Goal: Transaction & Acquisition: Purchase product/service

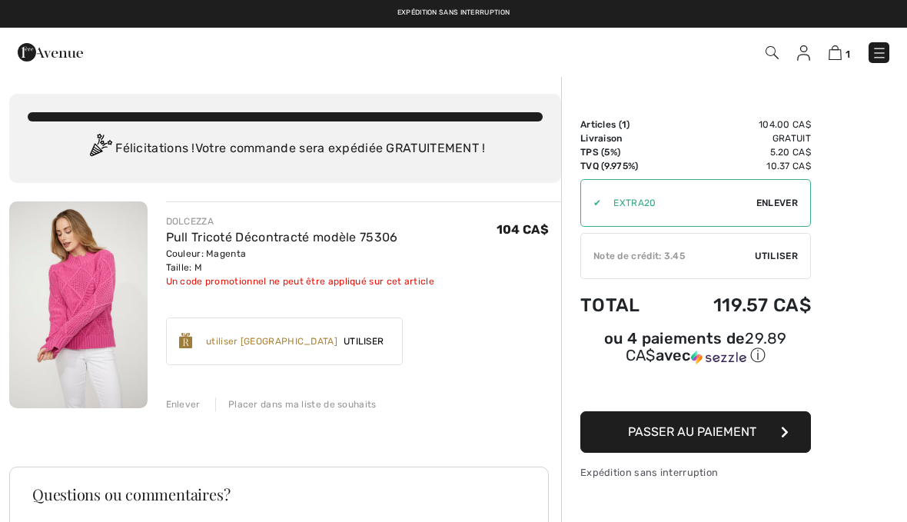
click at [784, 200] on span "Enlever" at bounding box center [776, 203] width 41 height 14
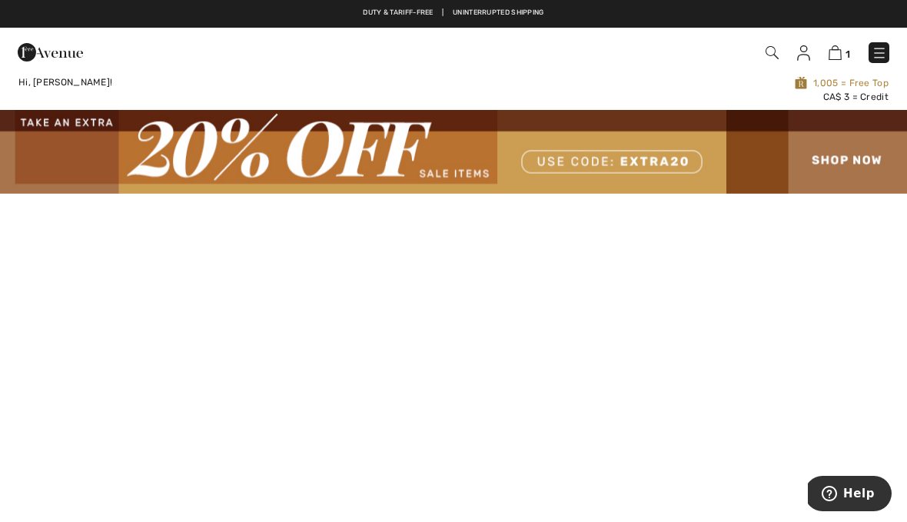
click at [885, 48] on img at bounding box center [878, 52] width 15 height 15
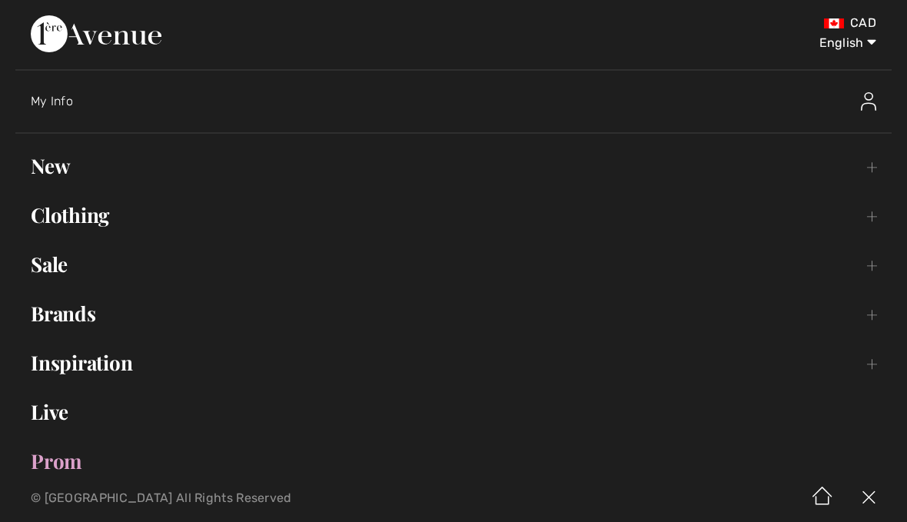
click at [841, 42] on select "English Français" at bounding box center [836, 40] width 80 height 46
select select "/fr/"
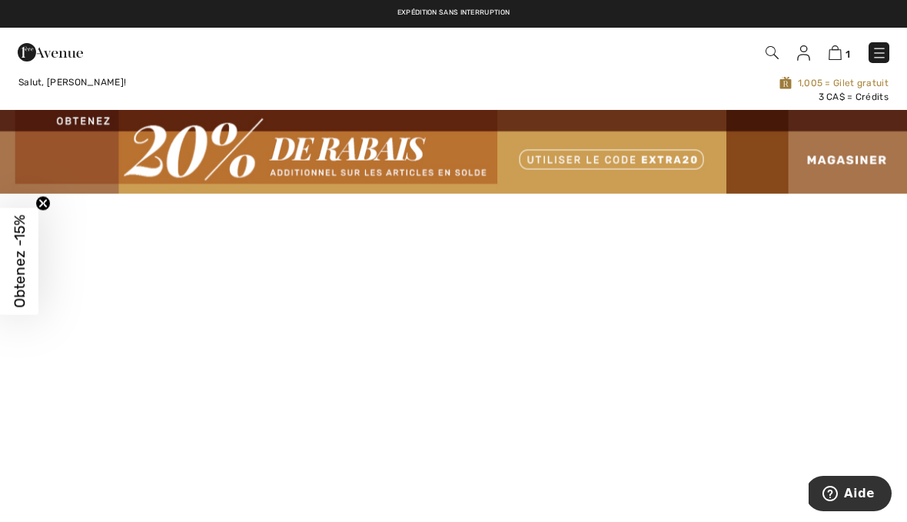
click at [882, 52] on img at bounding box center [878, 52] width 15 height 15
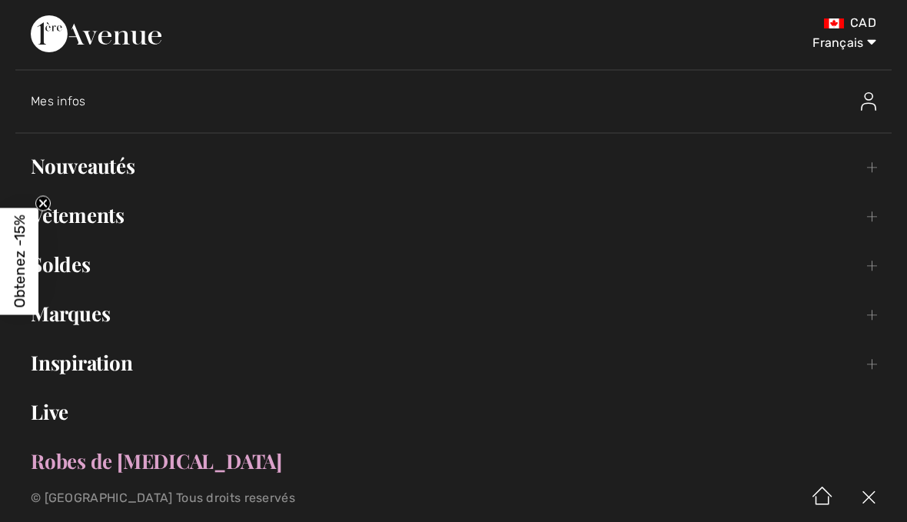
click at [118, 161] on link "Nouveautés Toggle submenu" at bounding box center [453, 166] width 876 height 34
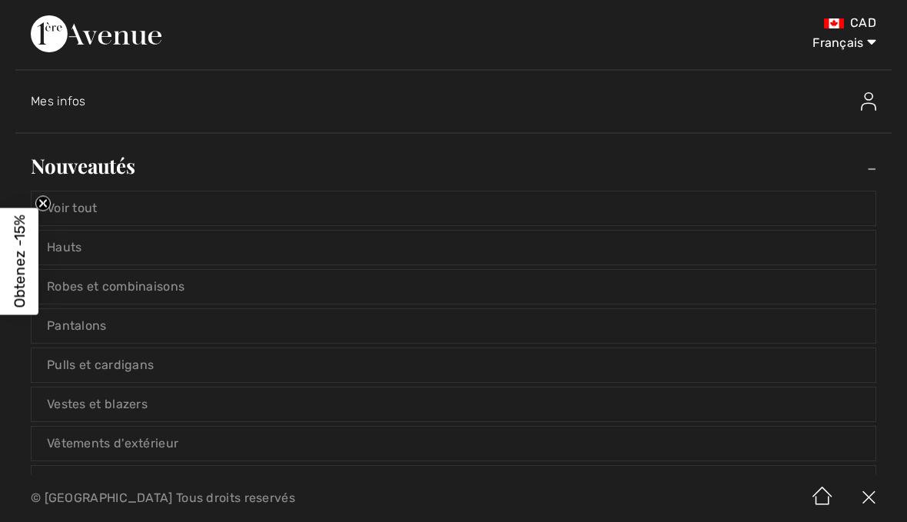
click at [98, 198] on link "Voir tout" at bounding box center [454, 208] width 844 height 34
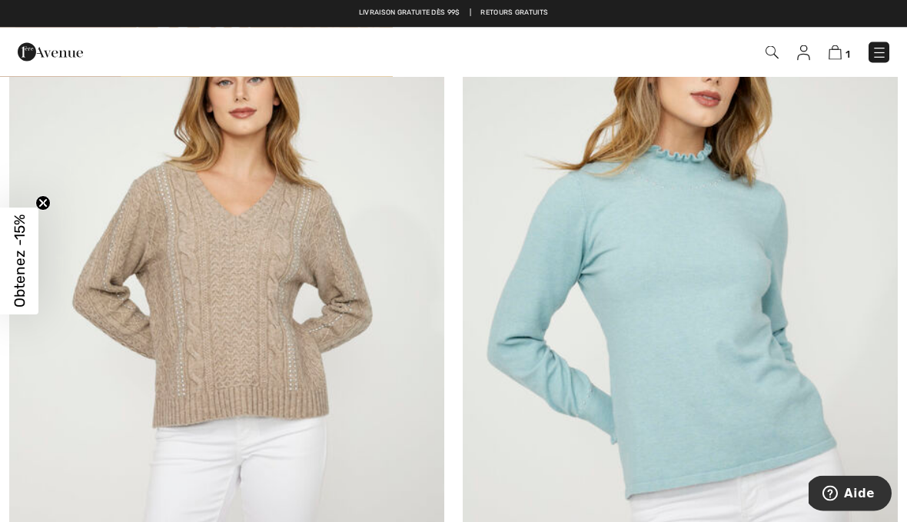
scroll to position [2549, 0]
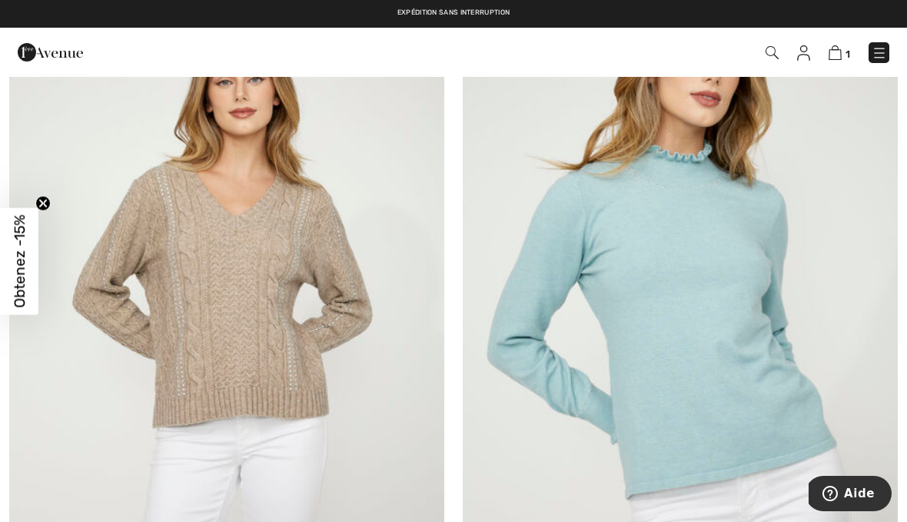
click at [727, 282] on img at bounding box center [680, 307] width 435 height 652
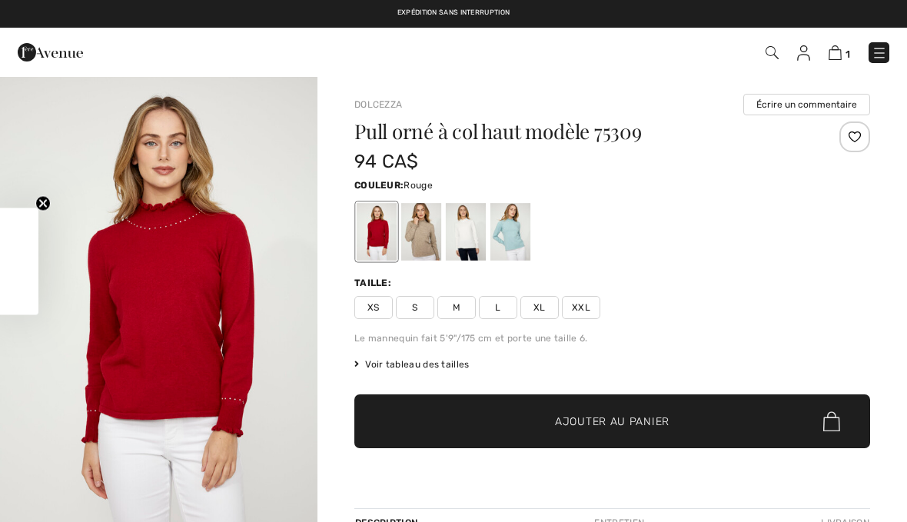
checkbox input "true"
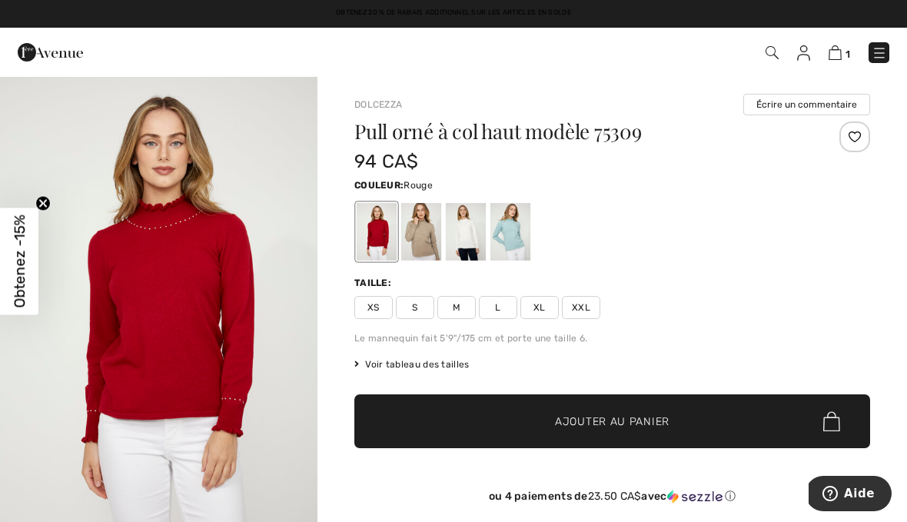
click at [721, 265] on div "Pull orné à col haut modèle 75309 94 CA$ Couleur: Rouge Taille: XS S M L XL XXL…" at bounding box center [612, 324] width 516 height 406
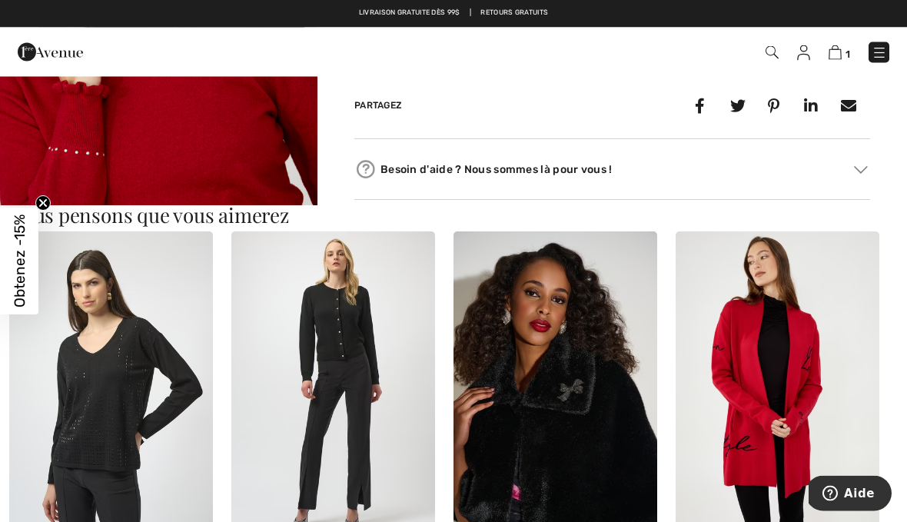
scroll to position [761, 0]
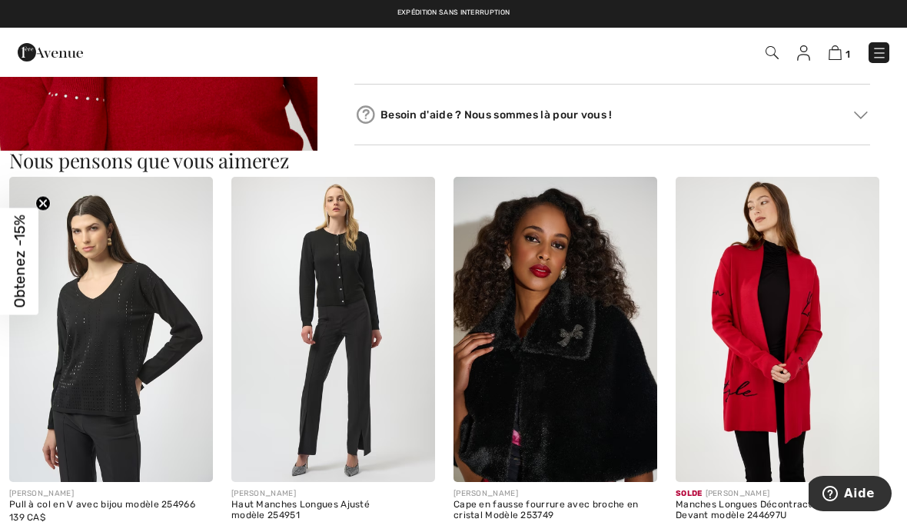
click at [779, 324] on img at bounding box center [777, 330] width 204 height 306
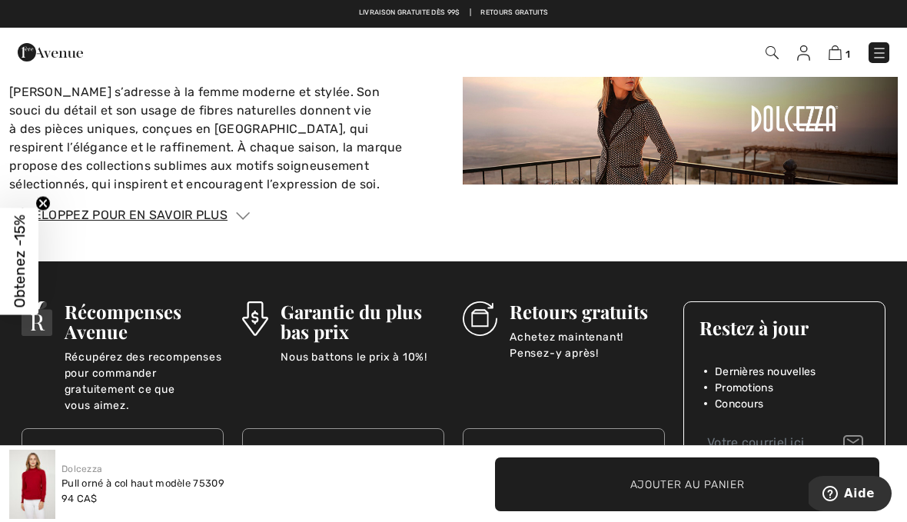
scroll to position [1853, 0]
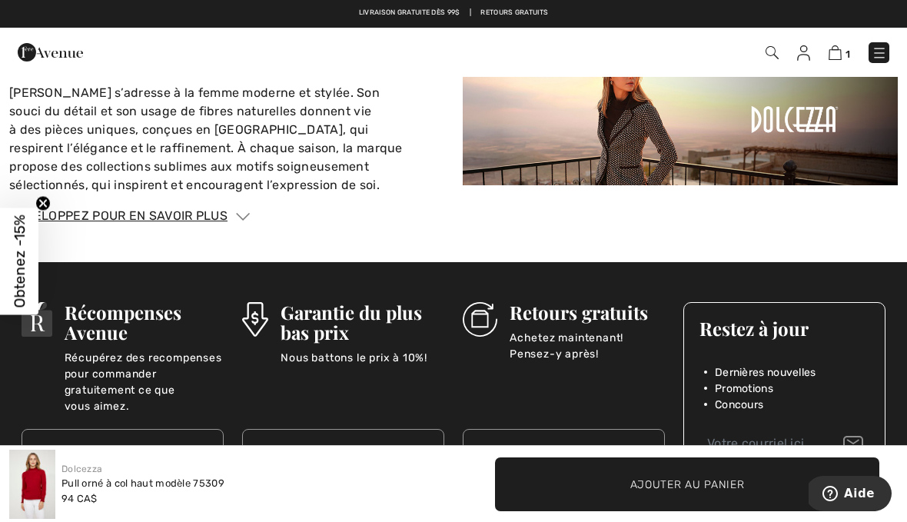
click at [897, 96] on img at bounding box center [680, 119] width 435 height 131
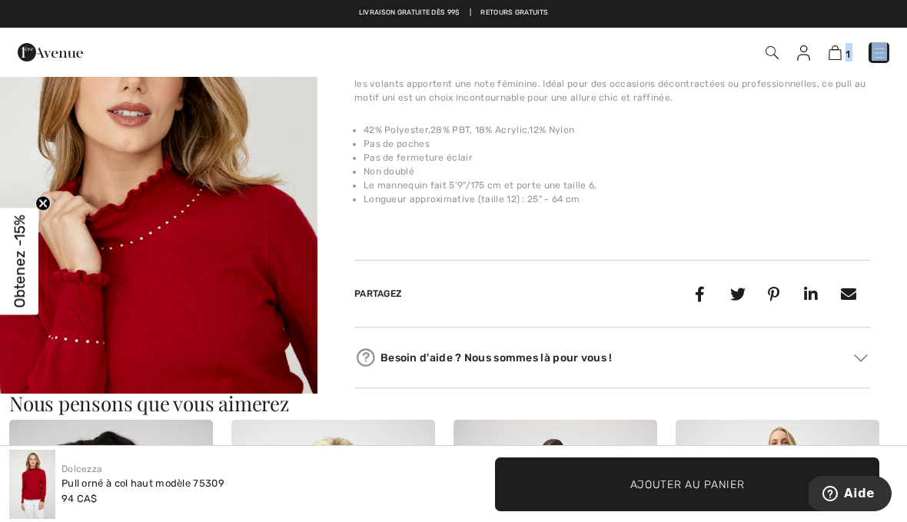
scroll to position [514, 0]
